Goal: Information Seeking & Learning: Find specific fact

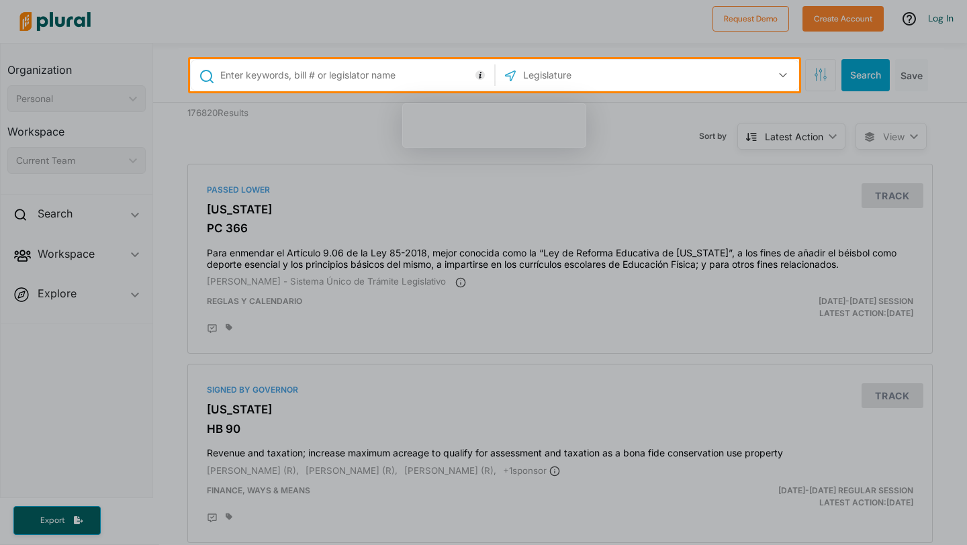
click at [353, 78] on input "text" at bounding box center [355, 75] width 272 height 26
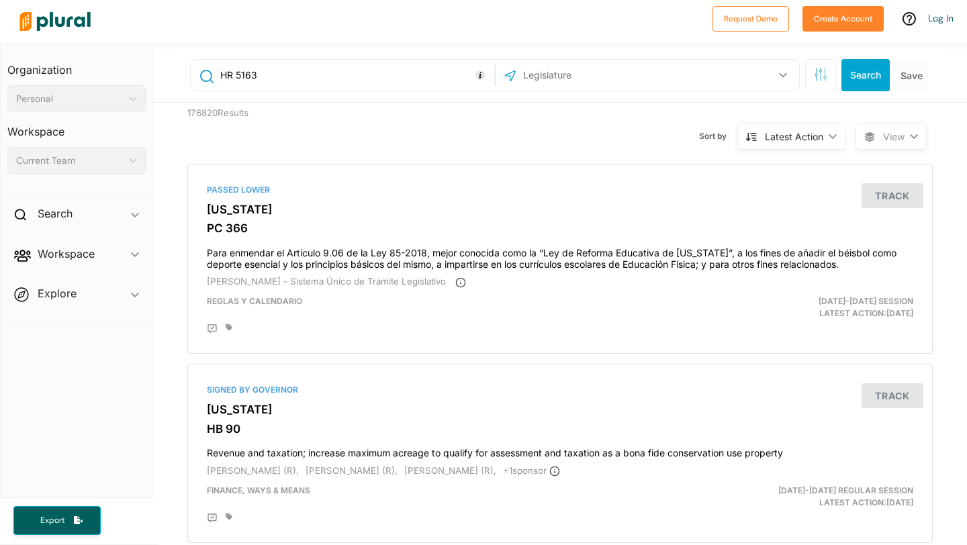
type input "HR 5163"
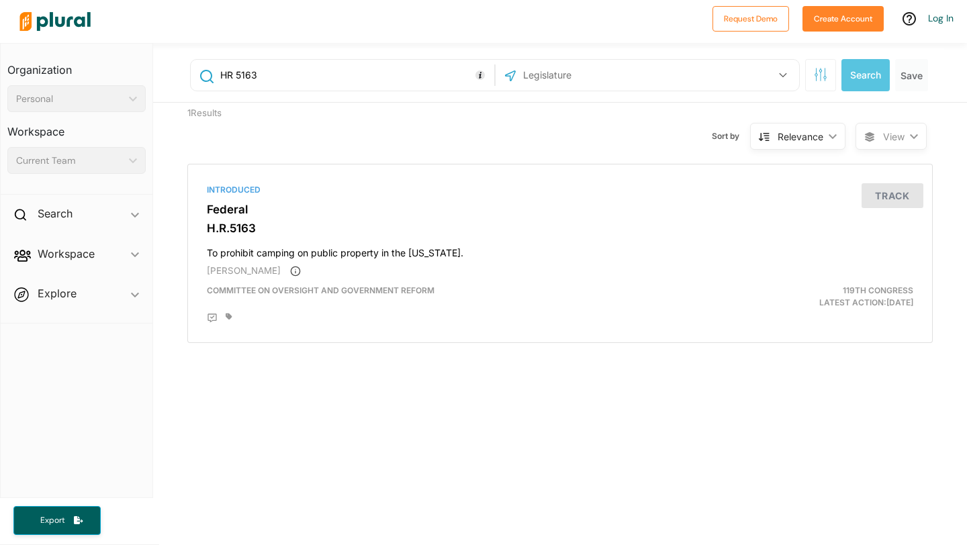
click at [122, 93] on div "Personal" at bounding box center [69, 99] width 107 height 14
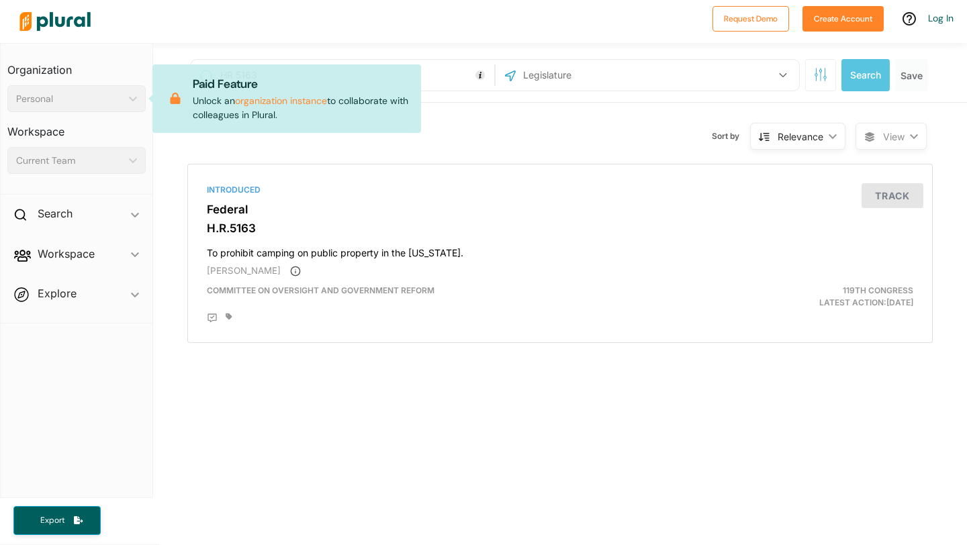
click at [226, 27] on div at bounding box center [359, 21] width 692 height 47
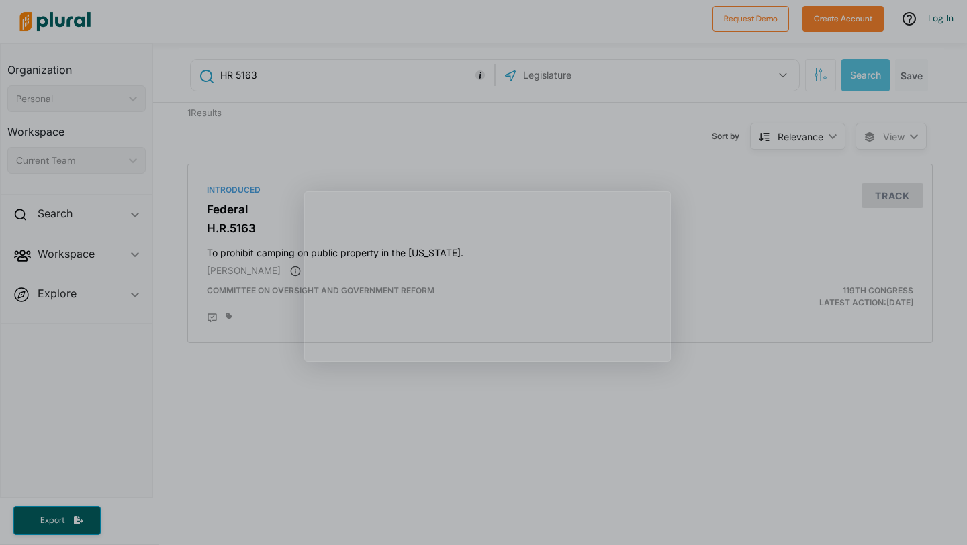
click at [386, 141] on div "Product tour overlay" at bounding box center [483, 272] width 967 height 545
